Goal: Information Seeking & Learning: Learn about a topic

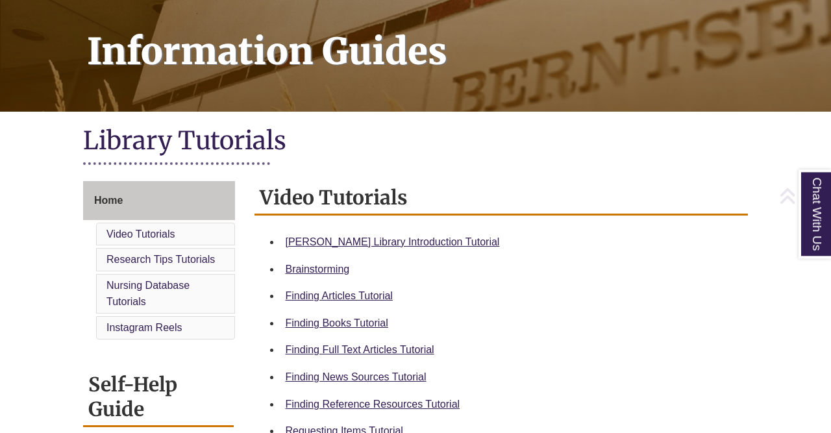
scroll to position [185, 0]
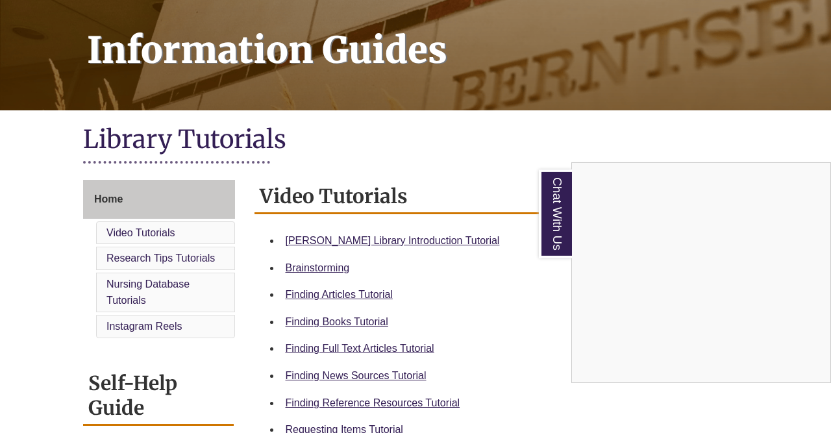
click at [431, 245] on div "Chat With Us" at bounding box center [415, 216] width 831 height 433
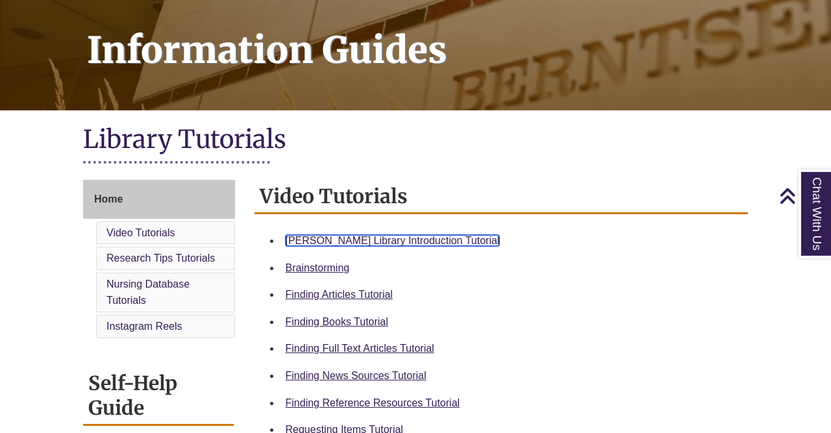
click at [431, 245] on link "[PERSON_NAME] Library Introduction Tutorial" at bounding box center [393, 240] width 214 height 11
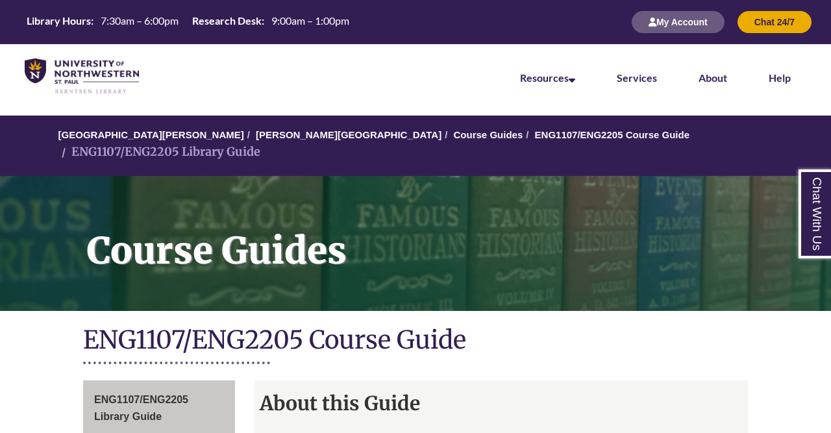
drag, startPoint x: 829, startPoint y: 6, endPoint x: 830, endPoint y: 61, distance: 54.5
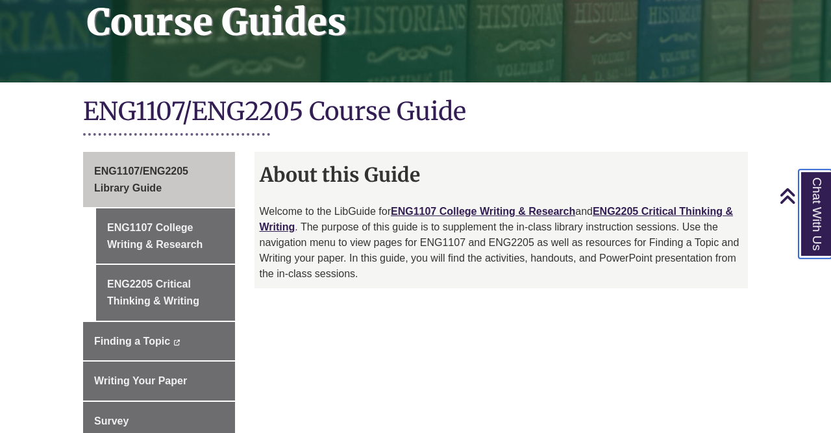
scroll to position [226, 0]
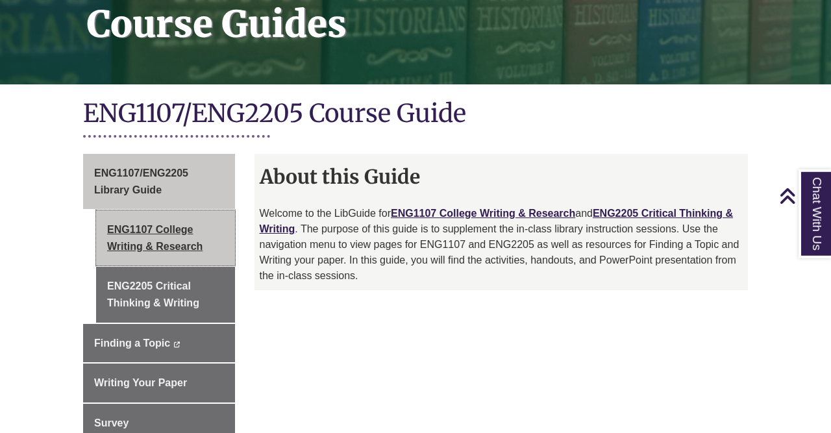
click at [184, 212] on link "ENG1107 College Writing & Research" at bounding box center [165, 237] width 139 height 55
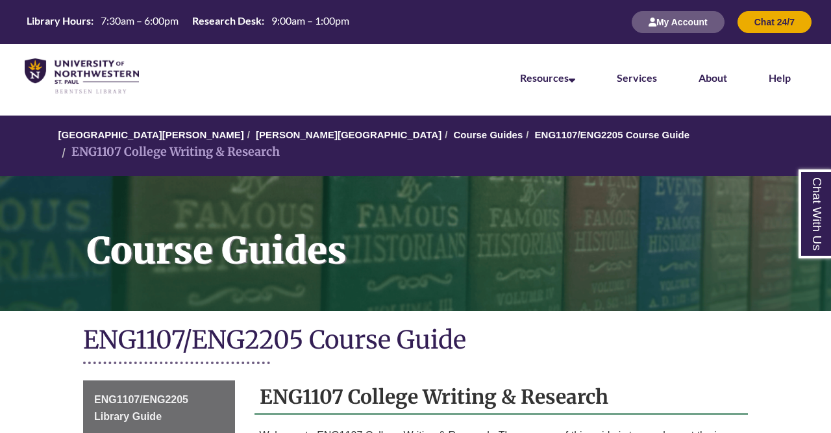
drag, startPoint x: 830, startPoint y: 37, endPoint x: 830, endPoint y: 71, distance: 33.7
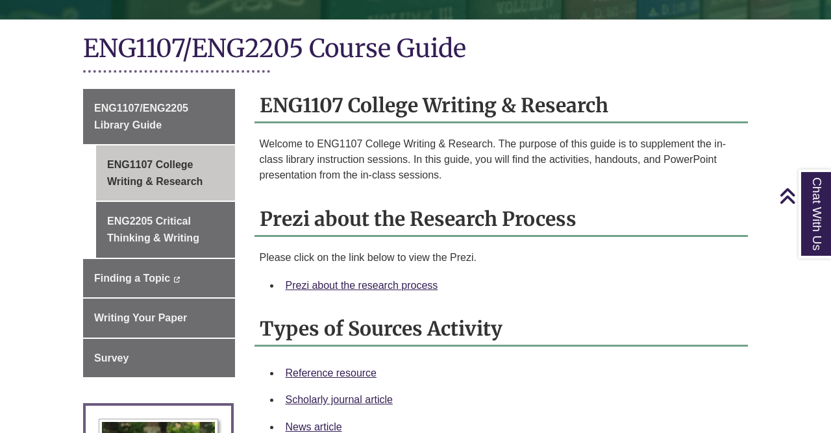
scroll to position [293, 0]
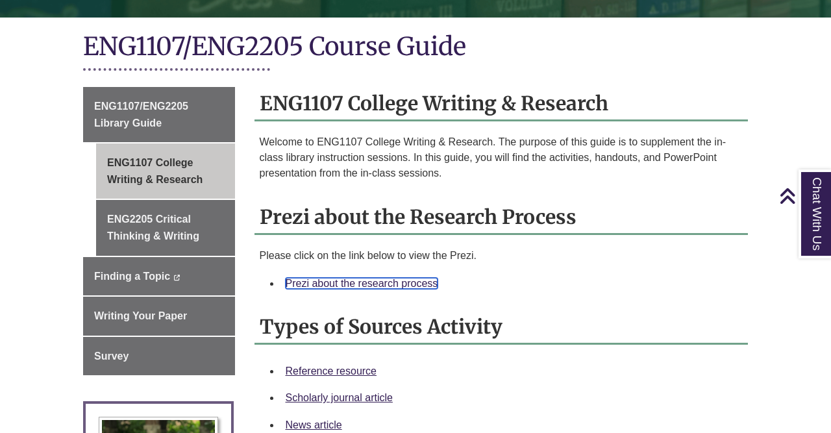
click at [356, 278] on link "Prezi about the research process" at bounding box center [362, 283] width 153 height 11
